Goal: Book appointment/travel/reservation

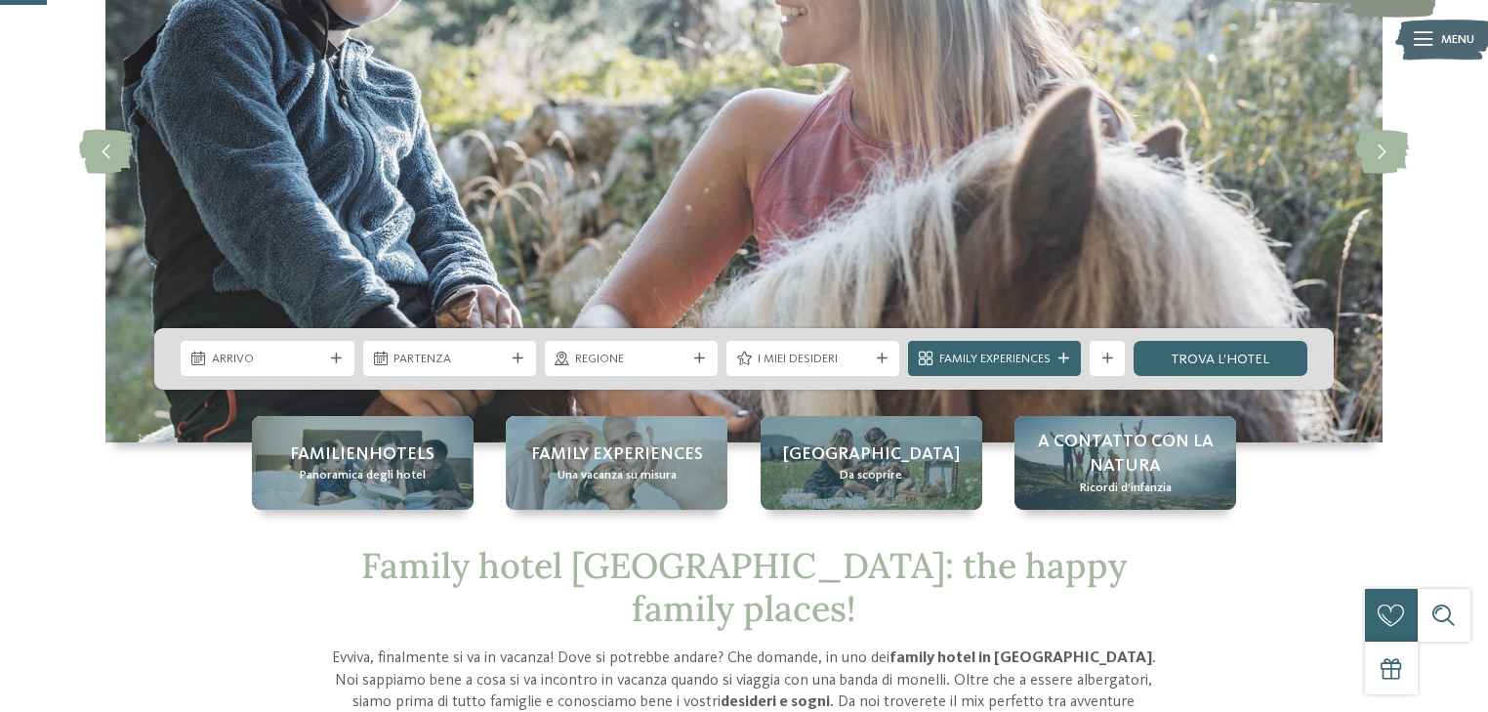
scroll to position [234, 0]
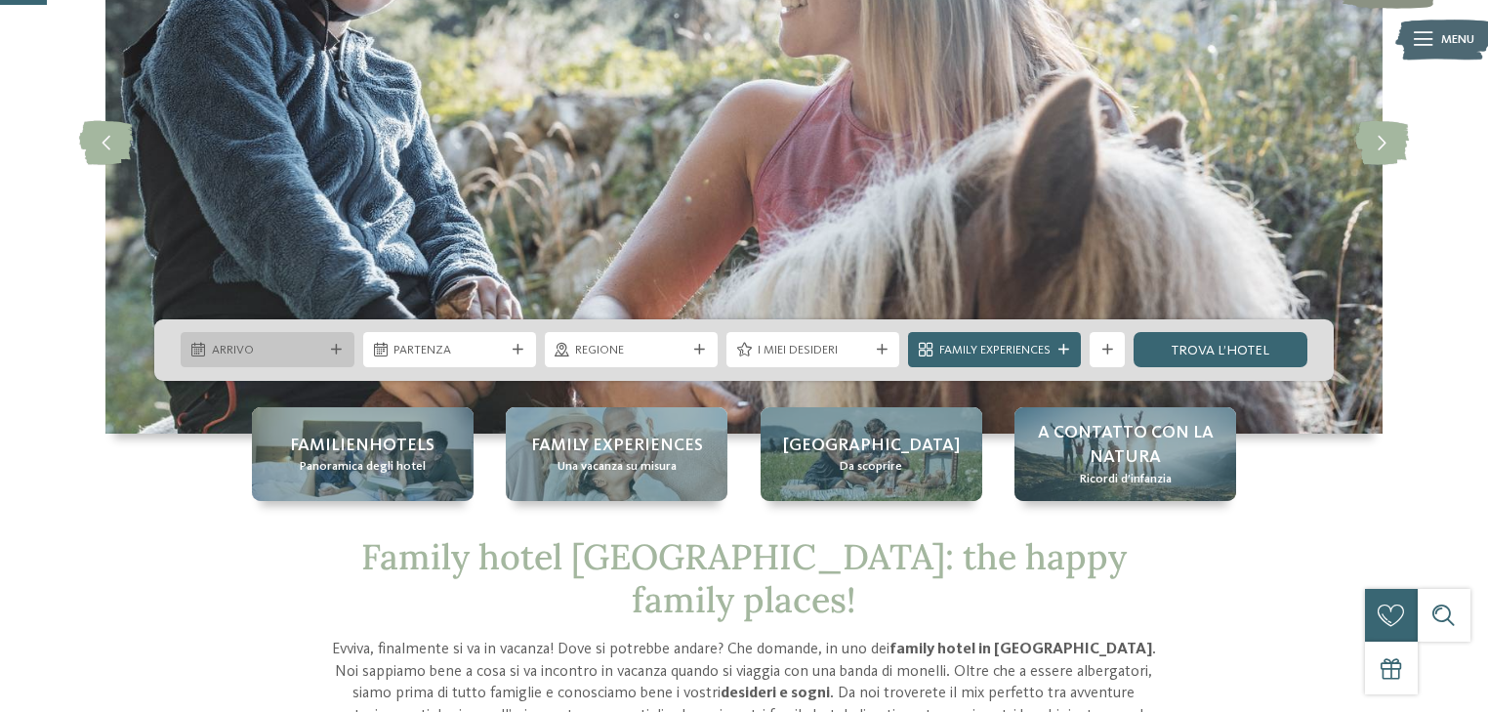
click at [348, 355] on div "Arrivo" at bounding box center [267, 349] width 173 height 35
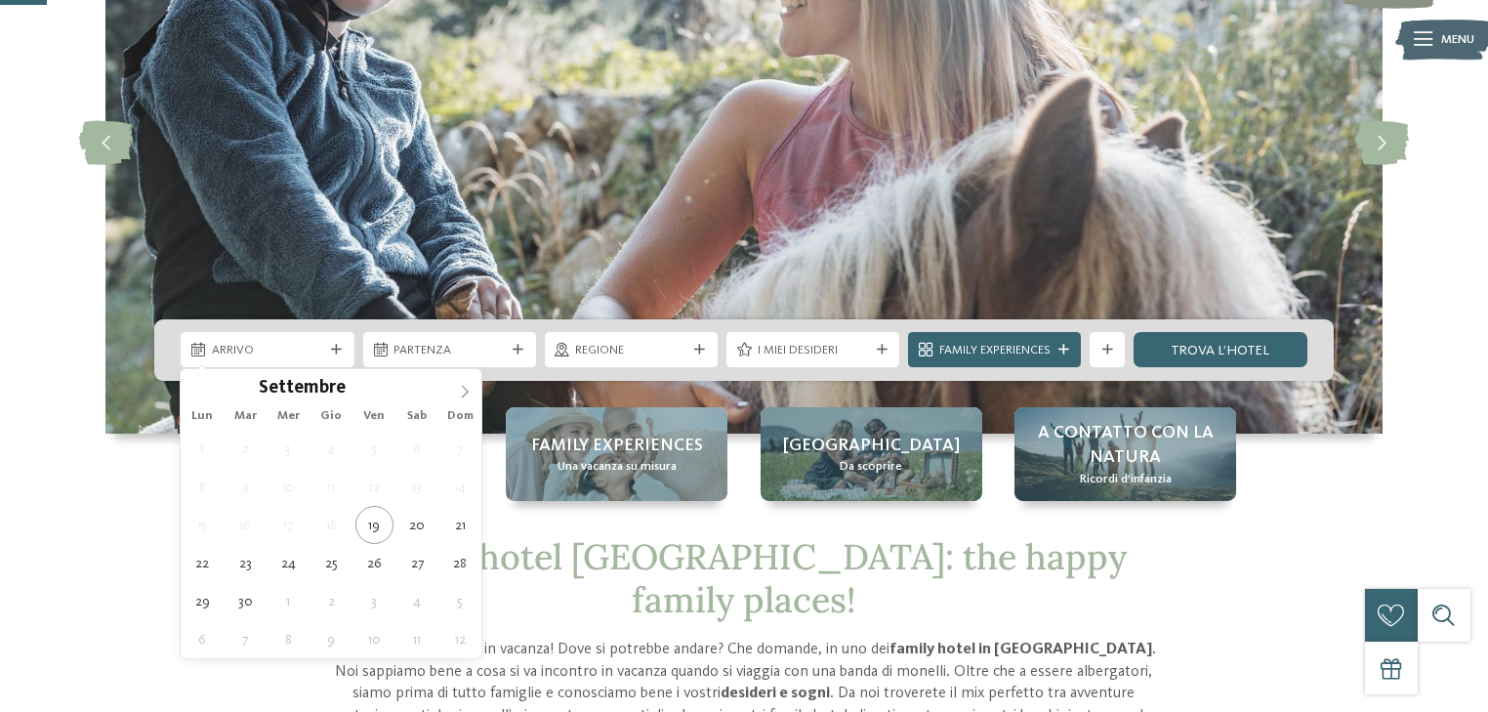
click at [473, 389] on span at bounding box center [464, 385] width 33 height 33
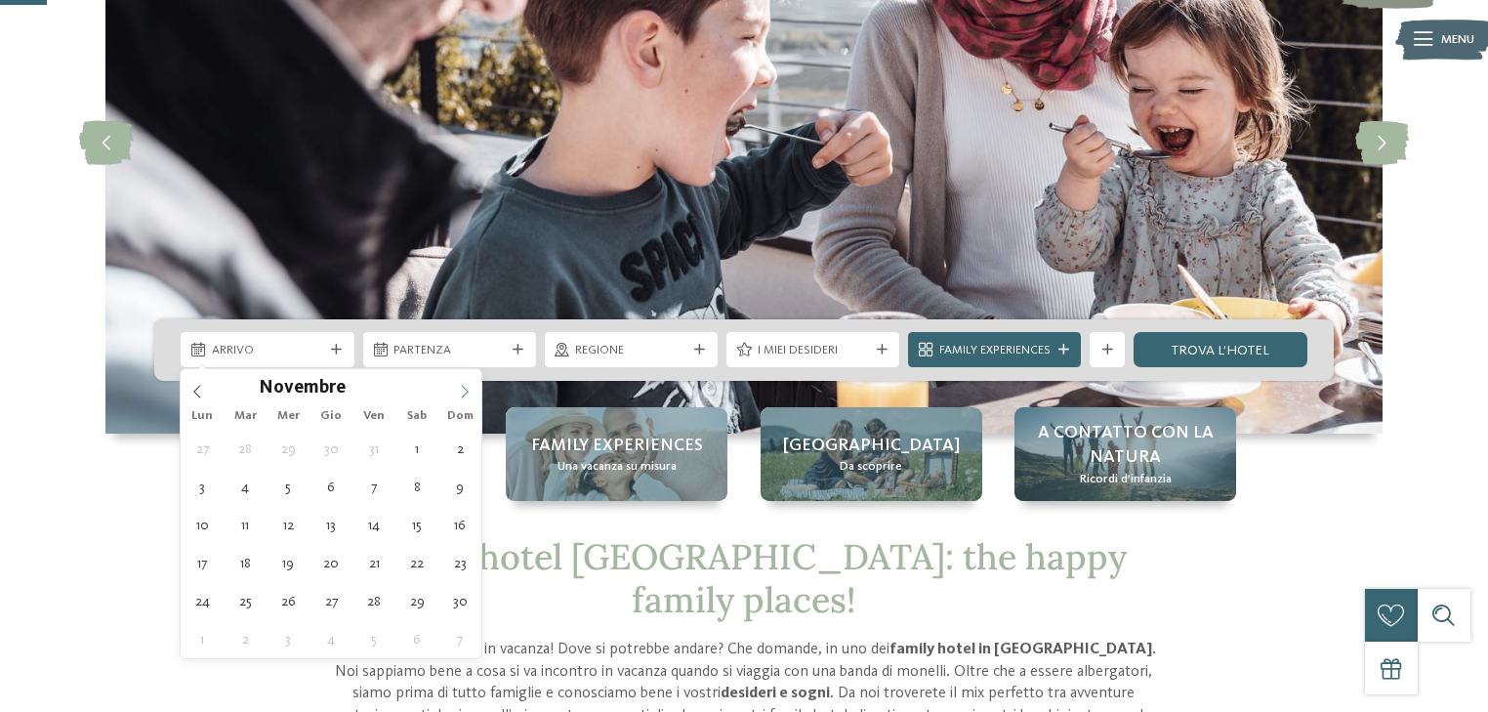
click at [473, 389] on span at bounding box center [464, 385] width 33 height 33
type input "****"
click at [473, 389] on span at bounding box center [464, 385] width 33 height 33
click at [351, 447] on div "29 30 31 1 2 3 4 5 6 7 8 9 10 11 12 13 14 15 16 17 18 19 20 21 22 23 24 25 26 2…" at bounding box center [331, 544] width 301 height 228
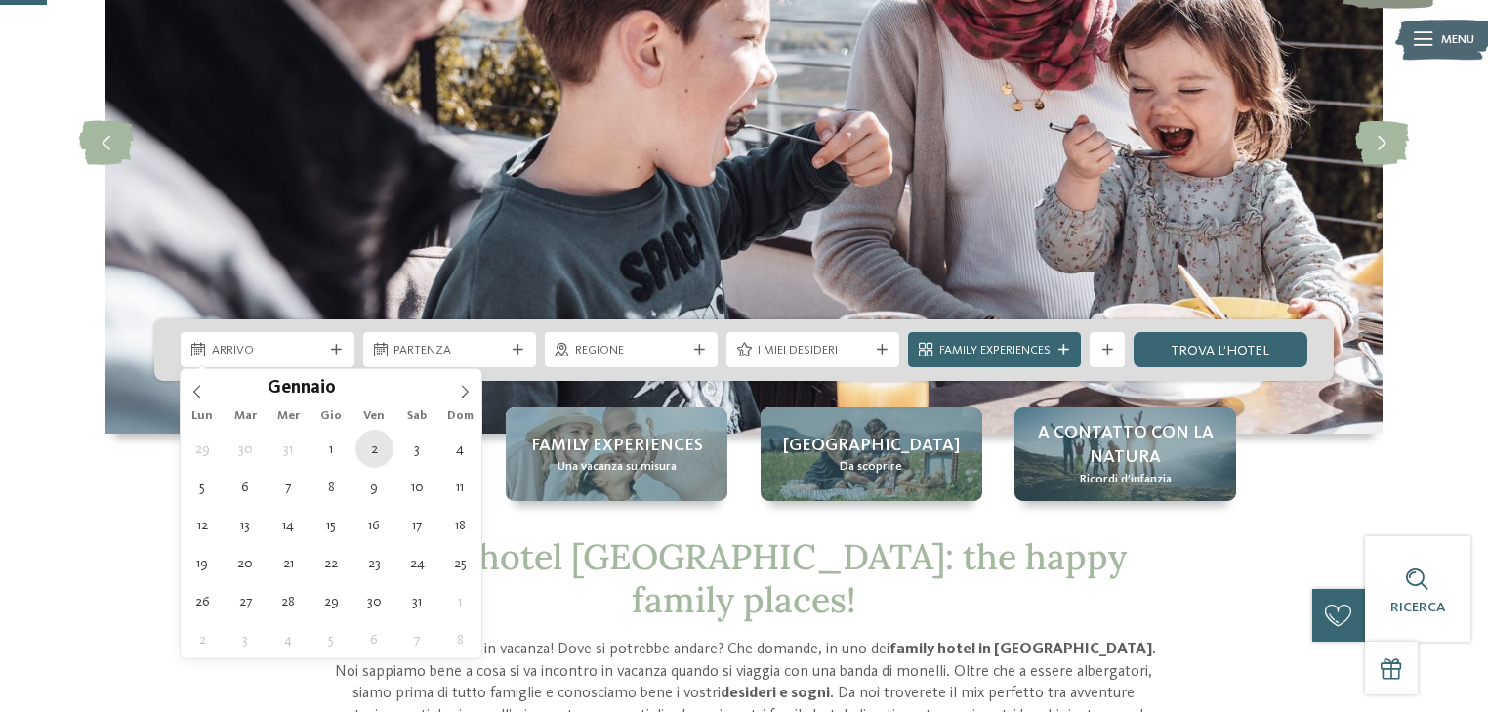
type div "[DATE]"
type input "****"
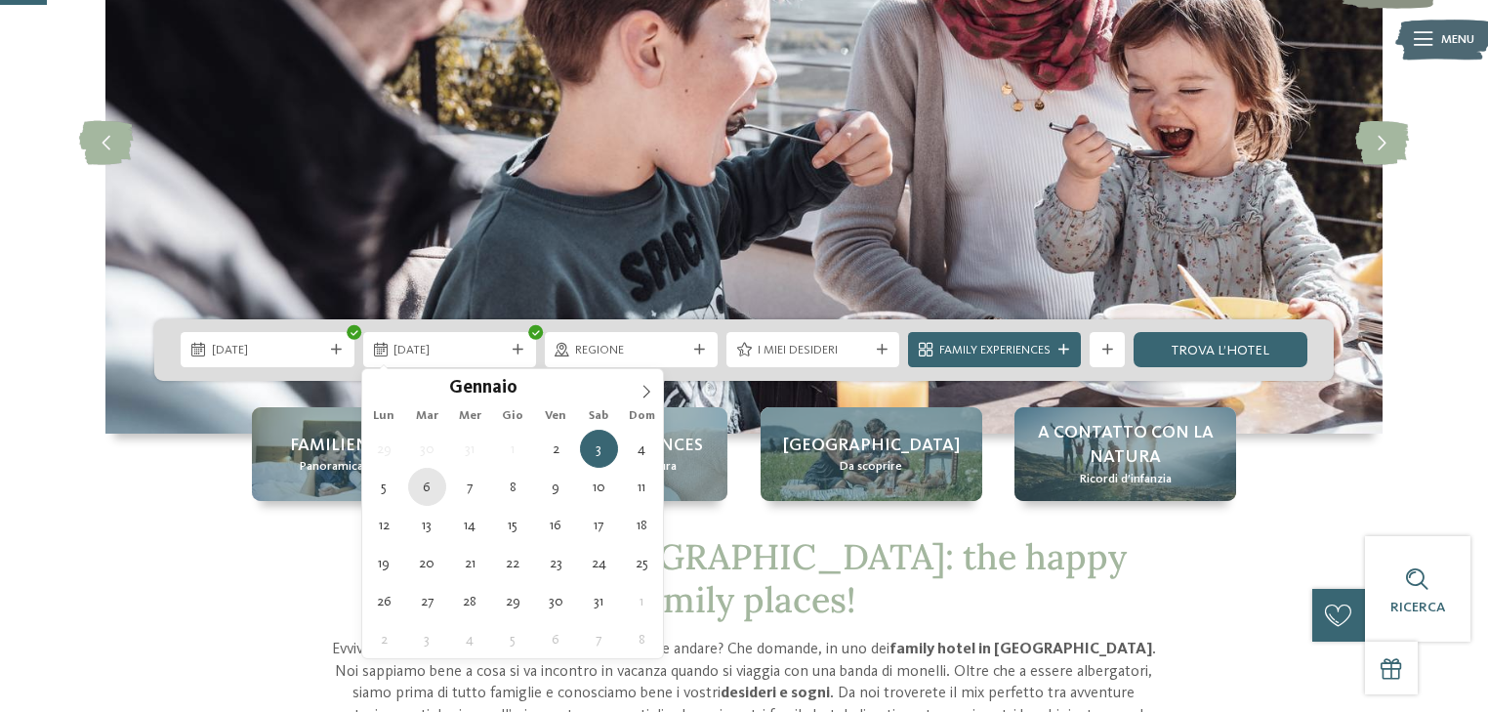
type div "[DATE]"
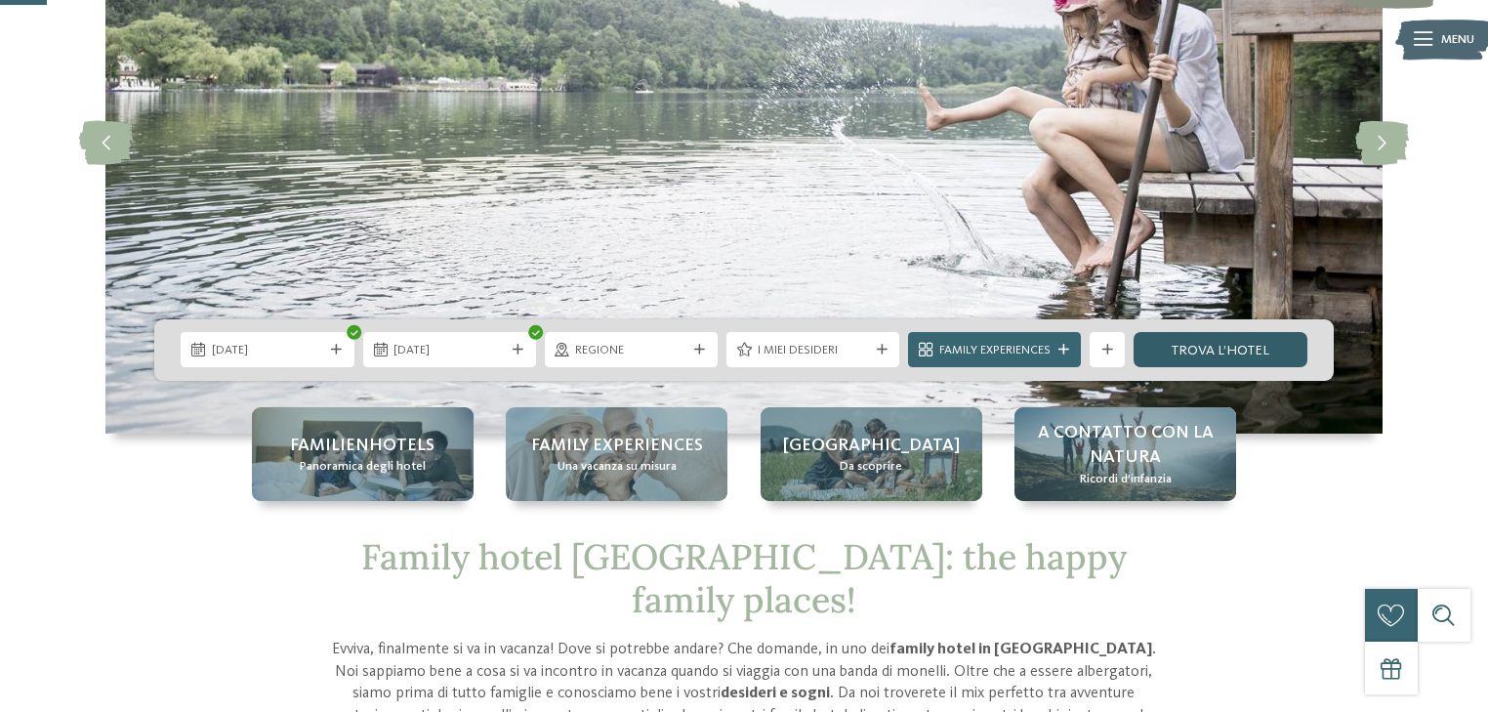
click at [1215, 351] on link "trova l’hotel" at bounding box center [1220, 349] width 173 height 35
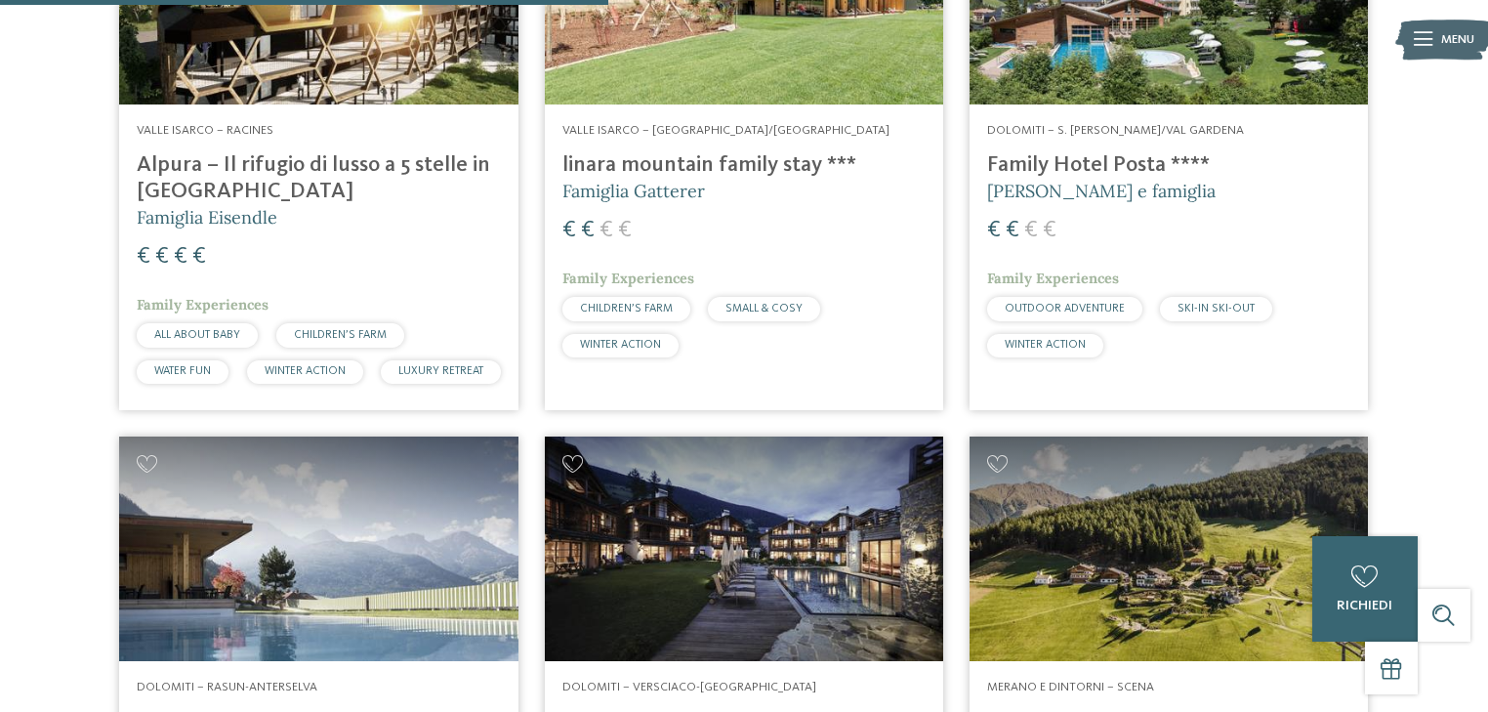
scroll to position [2021, 0]
